Goal: Task Accomplishment & Management: Complete application form

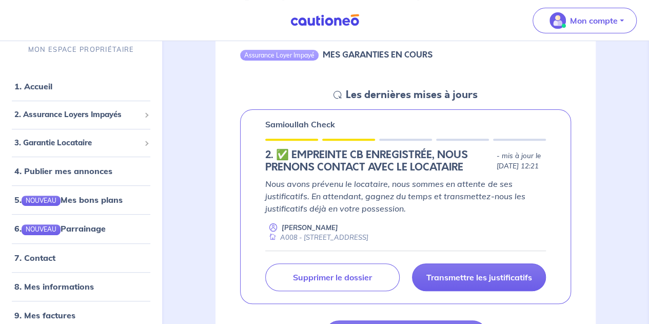
scroll to position [115, 0]
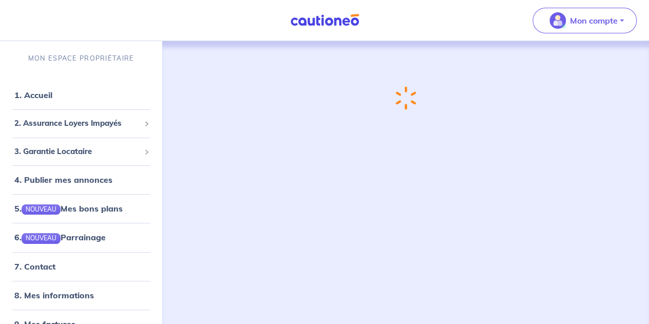
scroll to position [8, 0]
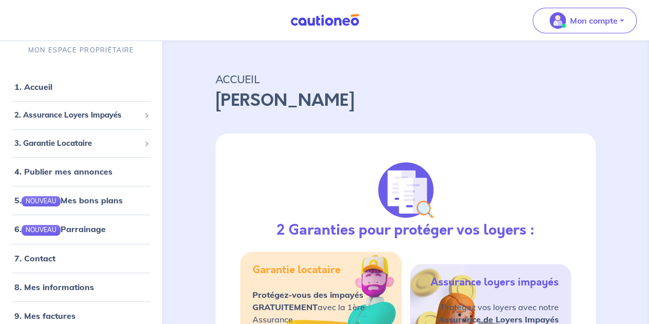
drag, startPoint x: 163, startPoint y: 67, endPoint x: 220, endPoint y: 76, distance: 58.1
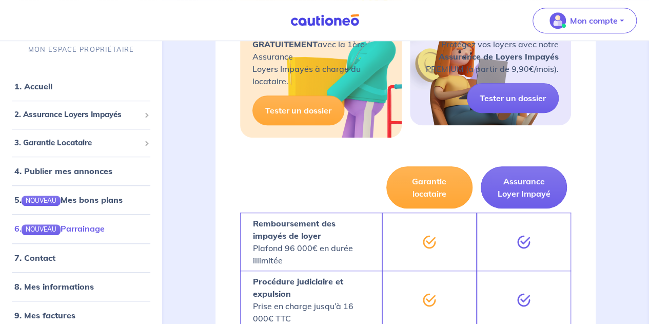
scroll to position [270, 0]
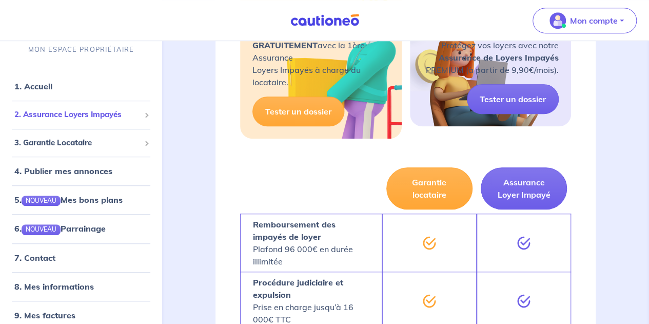
click at [101, 116] on span "2. Assurance Loyers Impayés" at bounding box center [77, 115] width 126 height 12
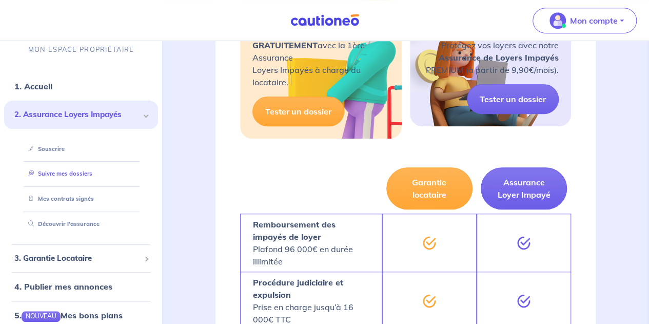
click at [84, 172] on link "Suivre mes dossiers" at bounding box center [58, 173] width 68 height 7
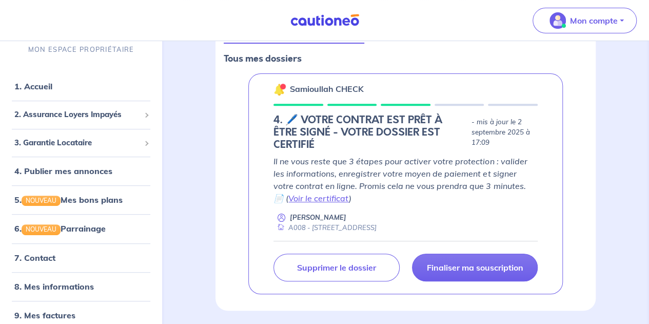
scroll to position [153, 0]
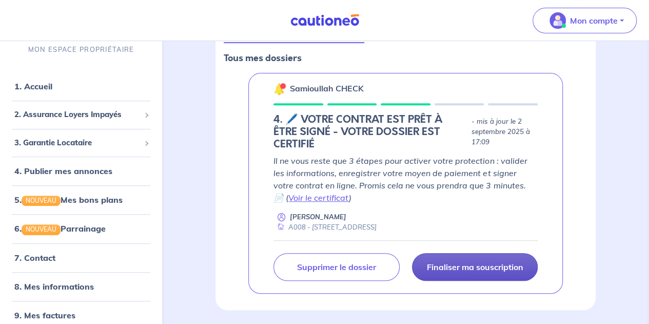
click at [477, 257] on link "Finaliser ma souscription" at bounding box center [475, 267] width 126 height 28
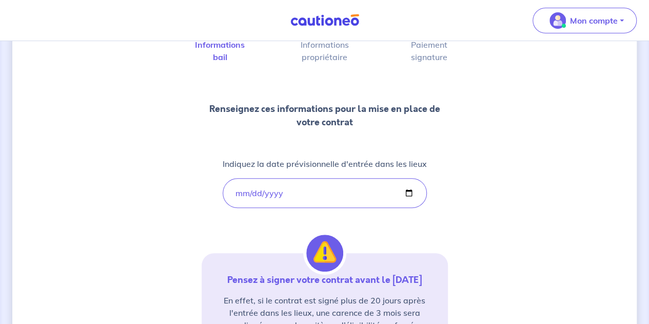
scroll to position [237, 0]
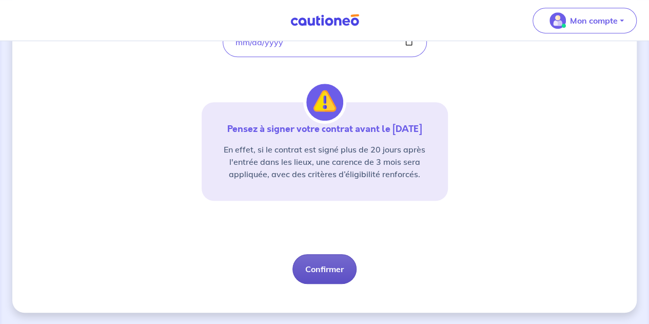
click at [311, 267] on button "Confirmer" at bounding box center [324, 269] width 64 height 30
select select "FR"
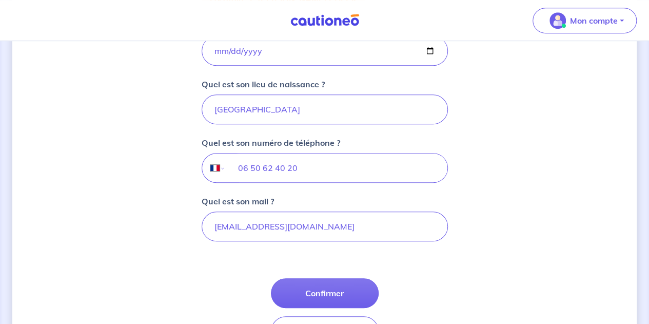
scroll to position [256, 0]
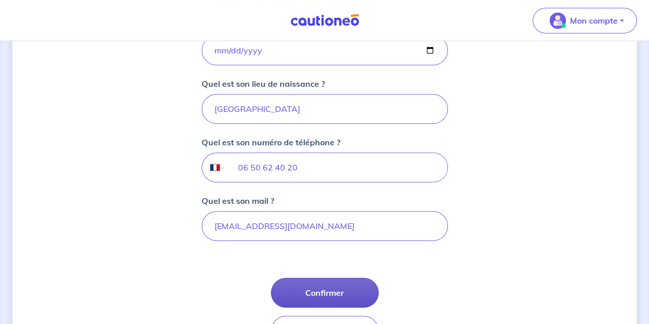
click at [321, 289] on button "Confirmer" at bounding box center [325, 292] width 108 height 30
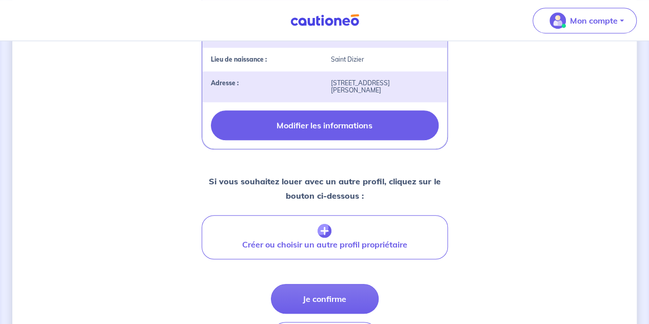
scroll to position [333, 0]
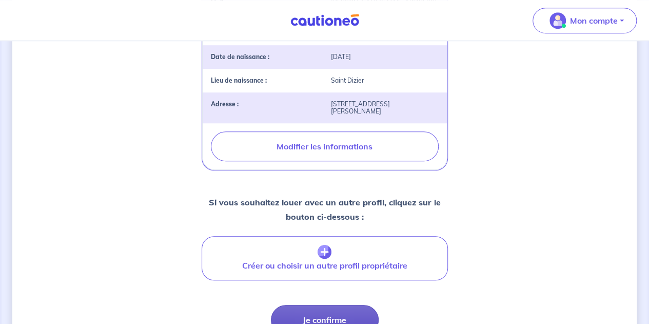
click at [337, 305] on button "Je confirme" at bounding box center [325, 320] width 108 height 30
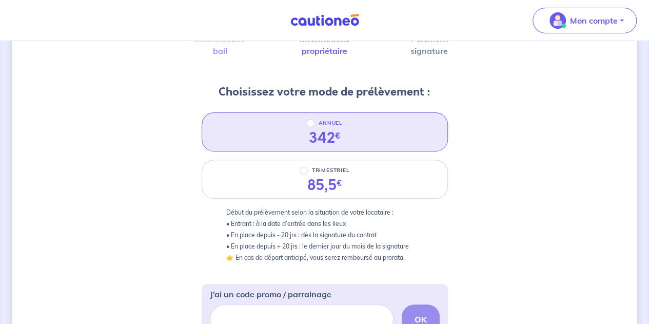
scroll to position [94, 0]
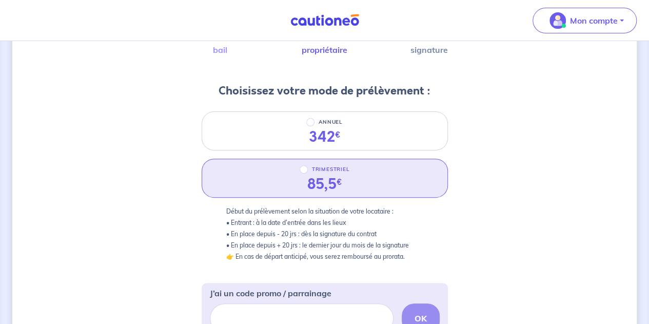
click at [334, 183] on div "85,5 €" at bounding box center [324, 183] width 35 height 17
radio input "true"
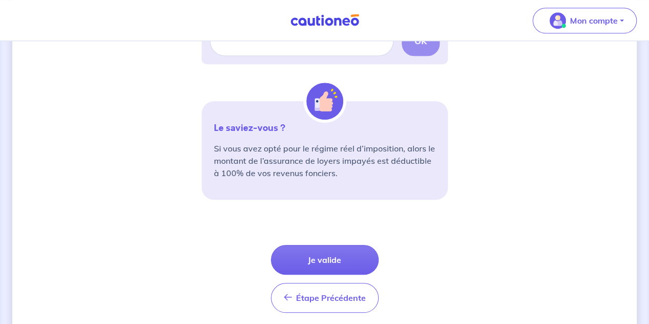
scroll to position [407, 0]
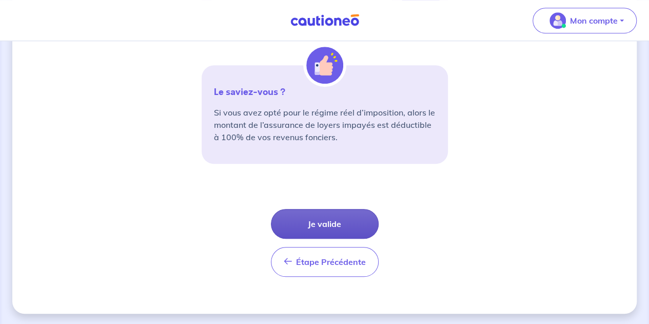
click at [326, 214] on button "Je valide" at bounding box center [325, 224] width 108 height 30
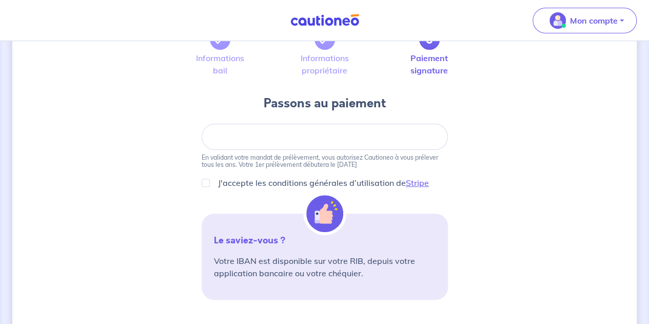
scroll to position [74, 0]
click at [258, 129] on div at bounding box center [325, 136] width 246 height 26
click at [203, 182] on input "J'accepte les conditions générales d’utilisation de Stripe" at bounding box center [206, 182] width 8 height 8
checkbox input "true"
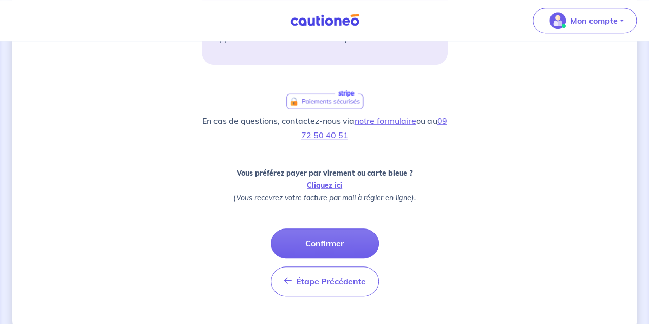
scroll to position [316, 0]
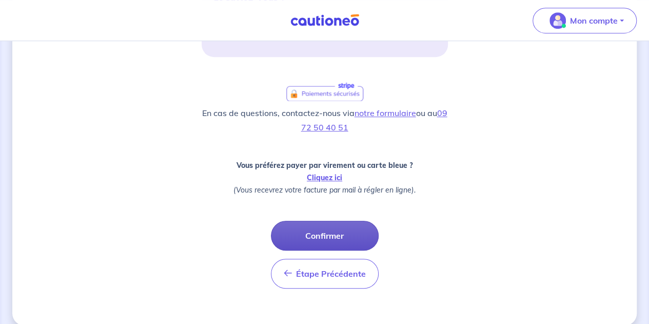
click at [328, 230] on button "Confirmer" at bounding box center [325, 235] width 108 height 30
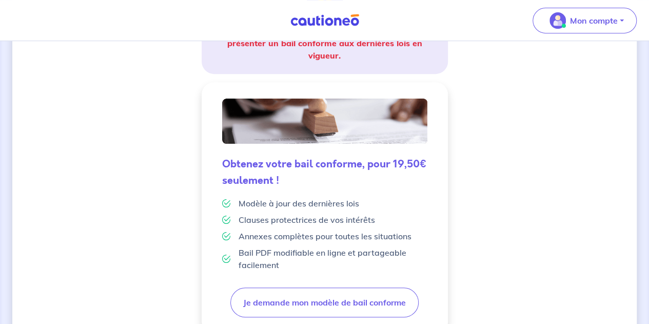
scroll to position [321, 0]
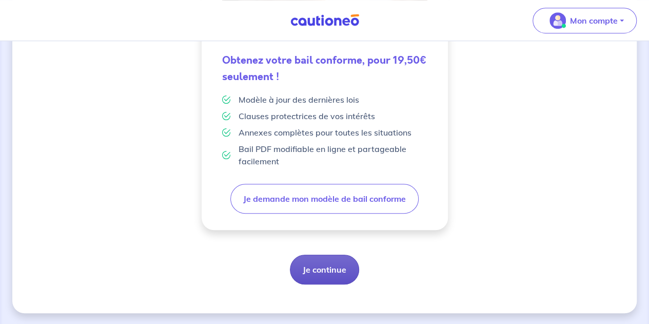
click at [313, 264] on button "Je continue" at bounding box center [324, 269] width 69 height 30
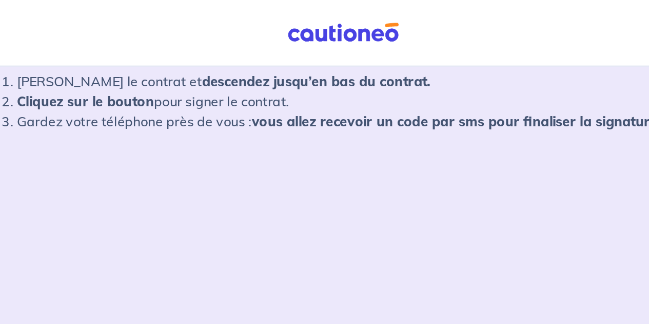
scroll to position [208, 0]
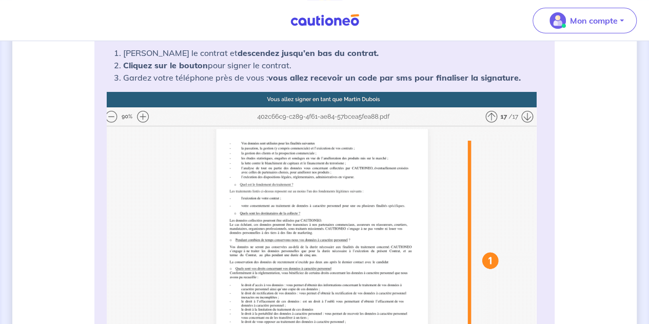
click at [489, 118] on img at bounding box center [324, 281] width 435 height 379
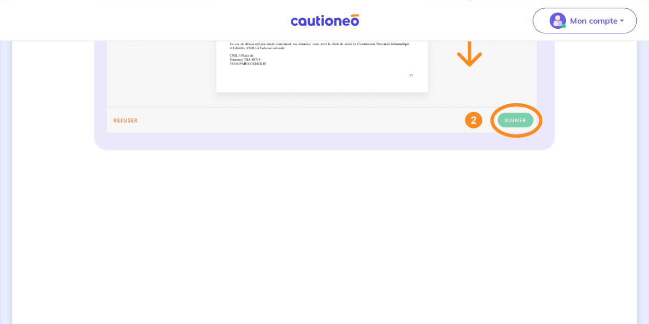
scroll to position [579, 0]
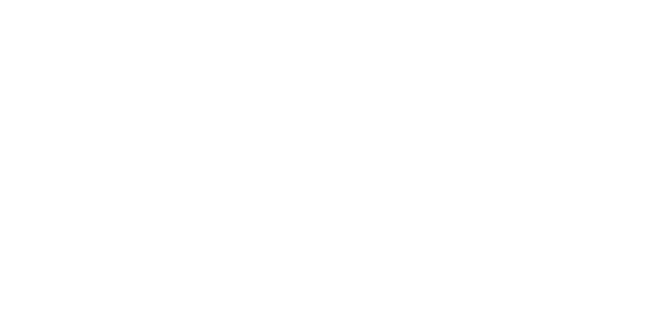
scroll to position [748, 0]
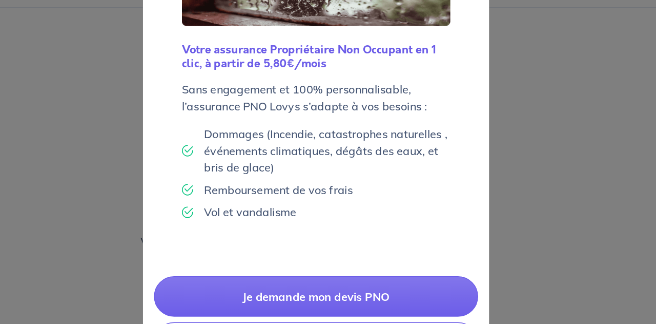
scroll to position [83, 0]
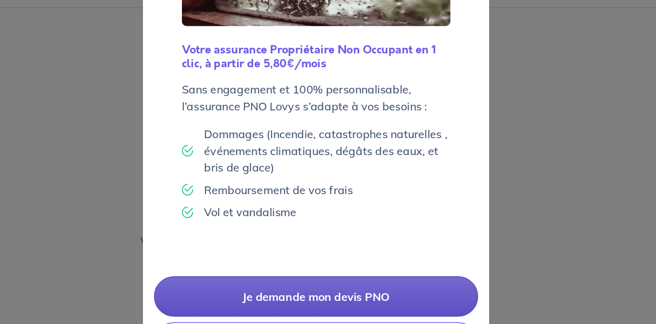
click at [270, 254] on link "Je demande mon devis PNO" at bounding box center [328, 253] width 239 height 30
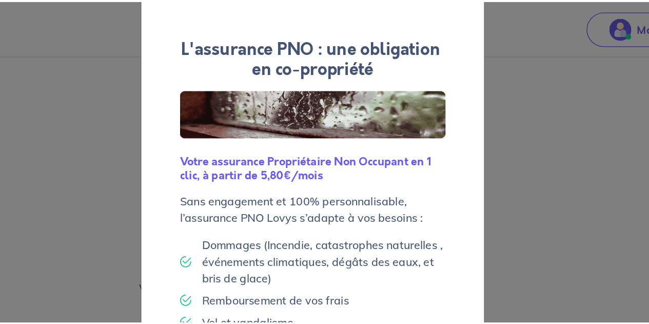
scroll to position [0, 0]
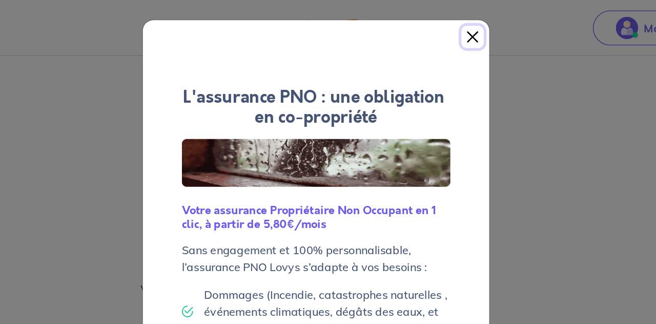
click at [438, 30] on button "Close" at bounding box center [443, 27] width 16 height 16
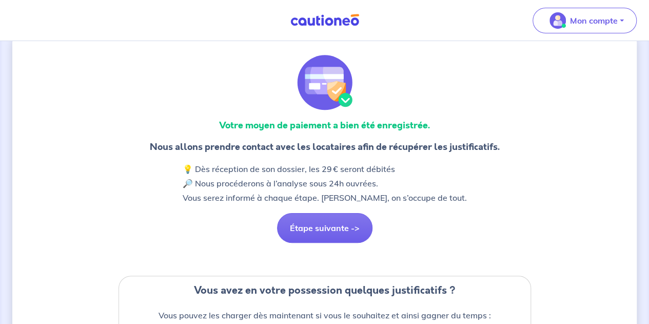
scroll to position [21, 0]
